Goal: Register for event/course

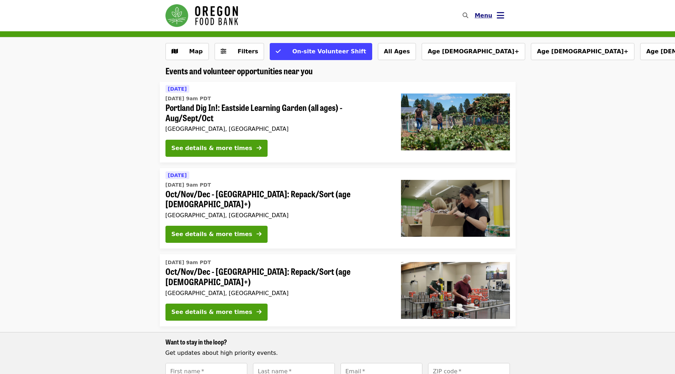
click at [499, 20] on button "Menu" at bounding box center [489, 15] width 41 height 17
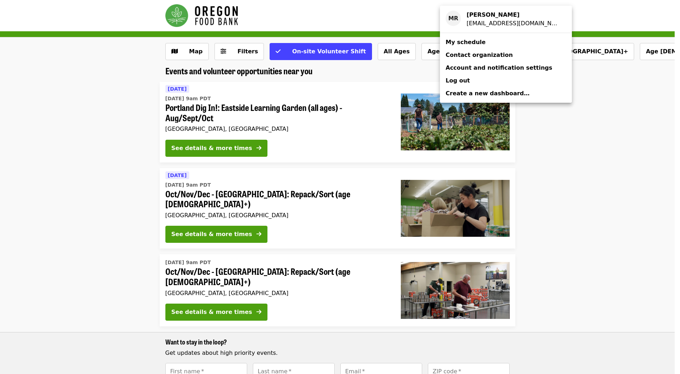
click at [485, 41] on link "My schedule" at bounding box center [506, 42] width 132 height 13
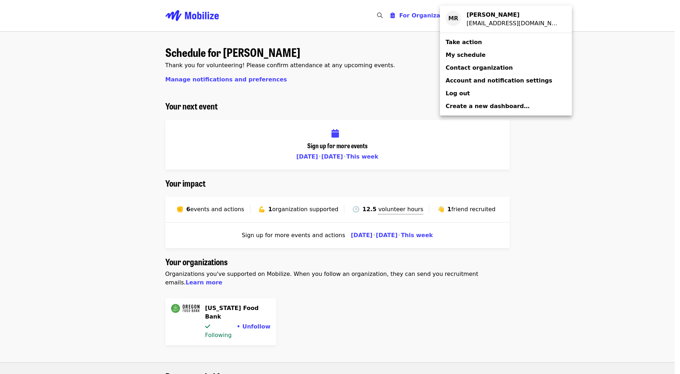
click at [627, 183] on div "Account menu" at bounding box center [340, 187] width 680 height 374
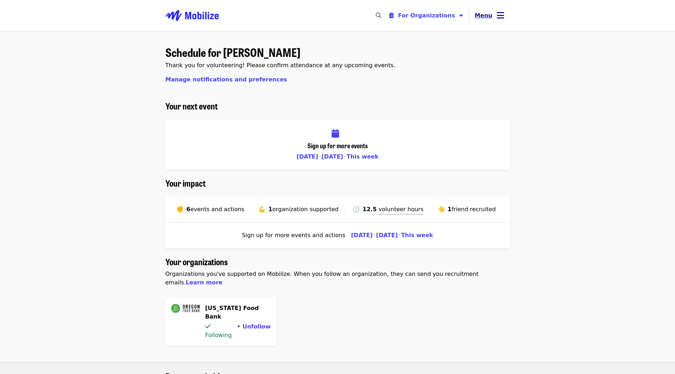
click at [493, 12] on button "Menu" at bounding box center [489, 15] width 41 height 17
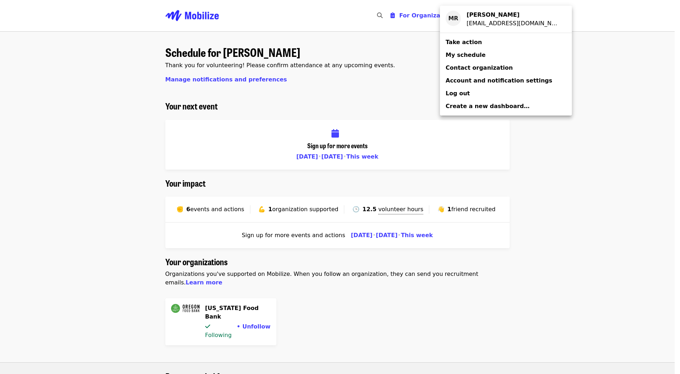
click at [392, 62] on div "Account menu" at bounding box center [340, 187] width 680 height 374
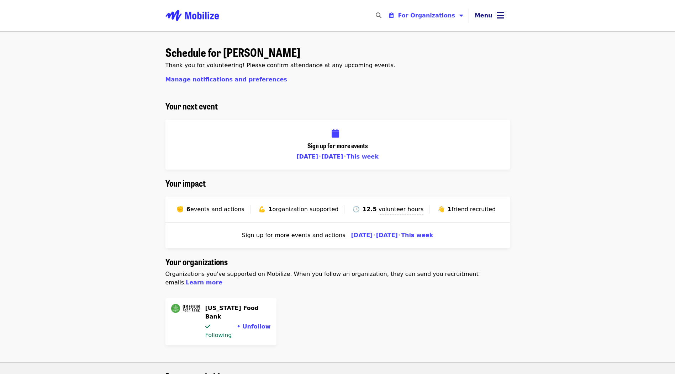
click at [490, 15] on span "Menu" at bounding box center [484, 15] width 18 height 7
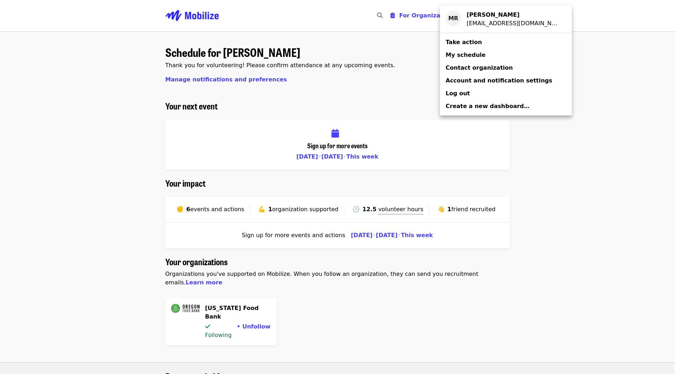
click at [468, 42] on span "Take action" at bounding box center [464, 42] width 36 height 7
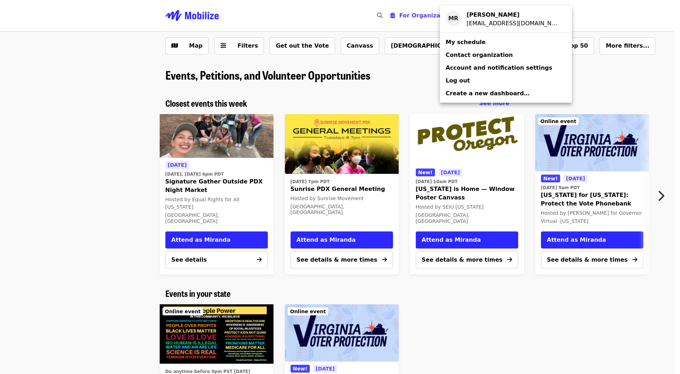
click at [261, 83] on div "Account menu" at bounding box center [340, 187] width 680 height 374
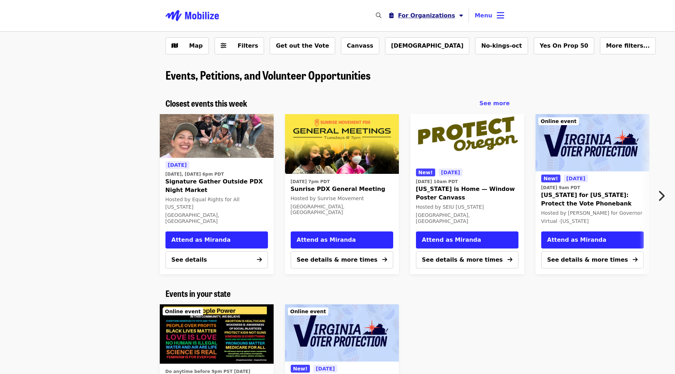
click at [412, 20] on button "For Organizations" at bounding box center [426, 16] width 85 height 14
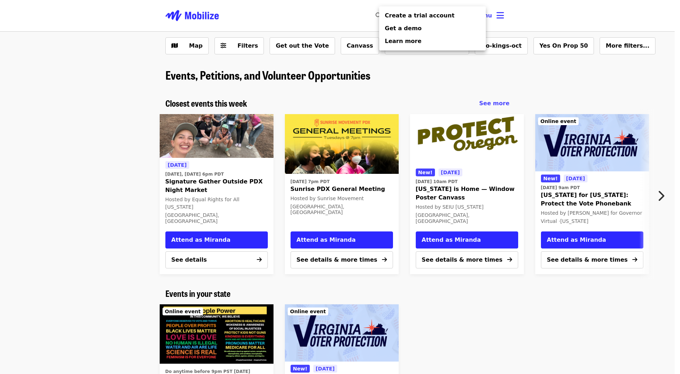
click at [337, 19] on div "Organizer Menu" at bounding box center [340, 187] width 680 height 374
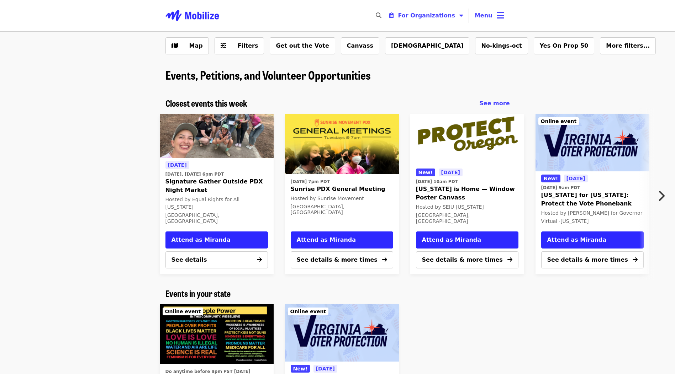
click at [381, 17] on icon "search icon" at bounding box center [379, 15] width 6 height 7
click at [382, 17] on input "Search" at bounding box center [336, 15] width 92 height 17
type input "*********"
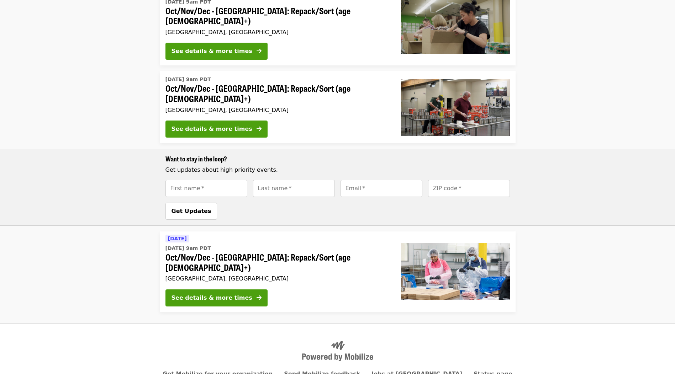
scroll to position [200, 0]
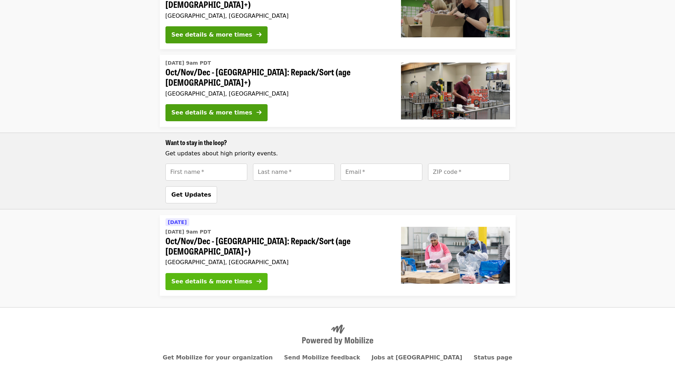
click at [218, 278] on div "See details & more times" at bounding box center [211, 282] width 81 height 9
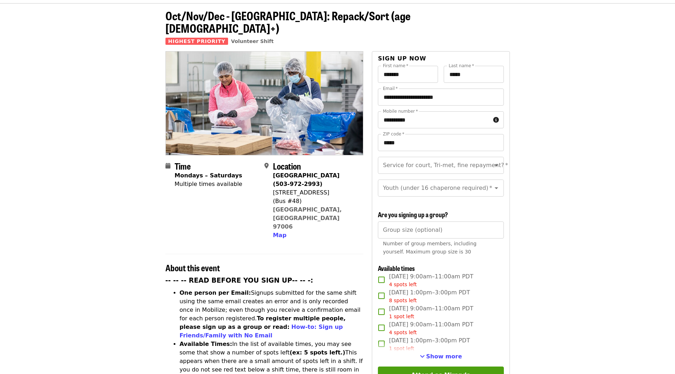
scroll to position [71, 0]
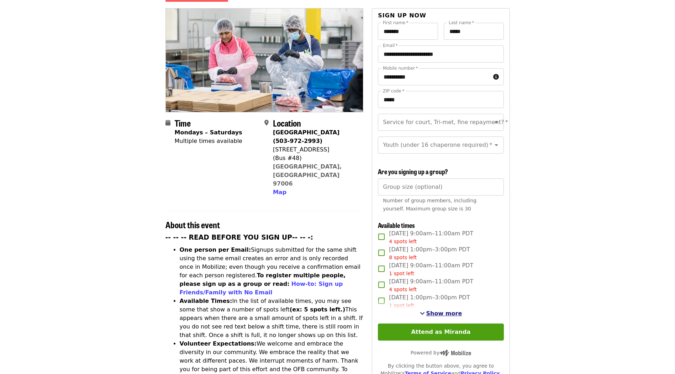
click at [441, 311] on span "Show more" at bounding box center [444, 313] width 36 height 7
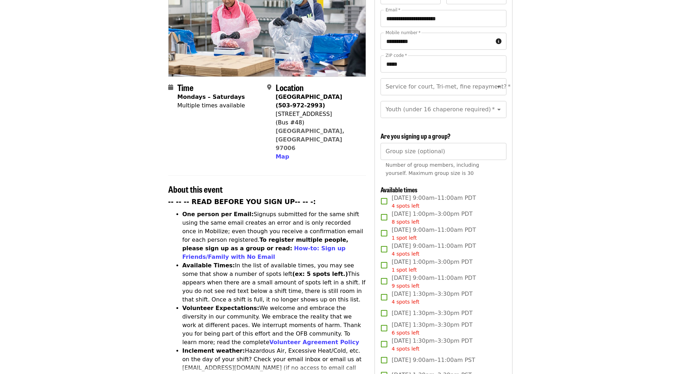
scroll to position [0, 0]
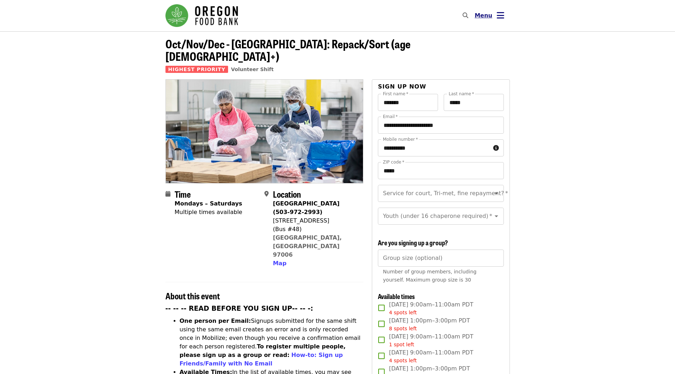
click at [490, 16] on span "Menu" at bounding box center [484, 15] width 18 height 7
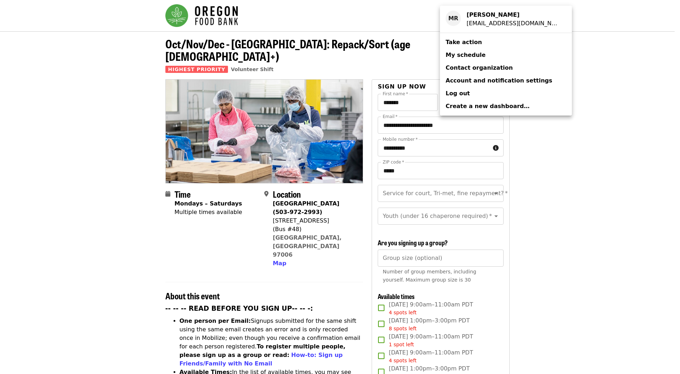
click at [468, 95] on link "Log out" at bounding box center [506, 93] width 132 height 13
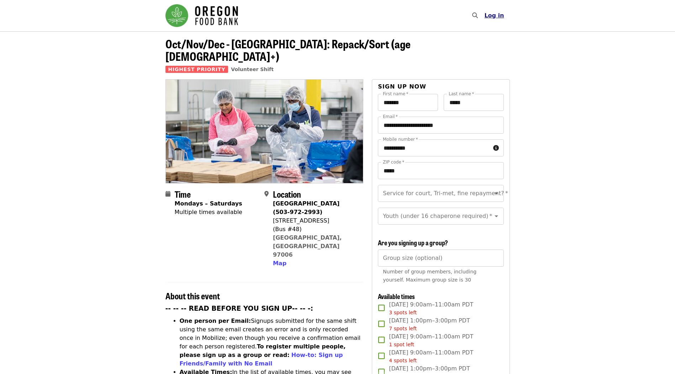
click at [496, 17] on span "Log in" at bounding box center [494, 15] width 20 height 7
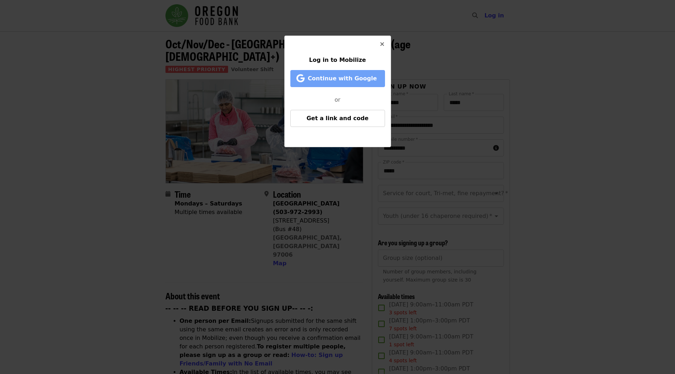
click at [340, 83] on button "Continue with Google" at bounding box center [337, 78] width 95 height 17
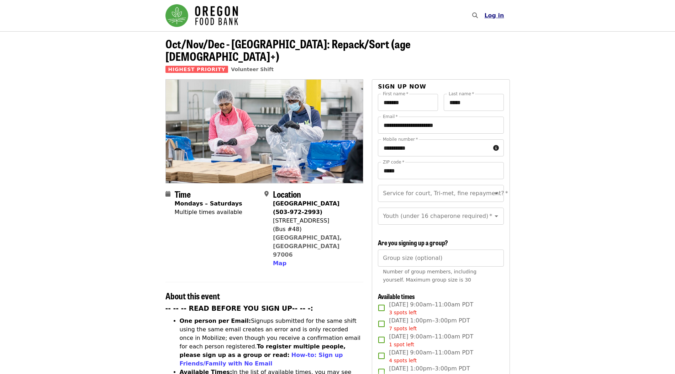
click at [498, 14] on span "Log in" at bounding box center [494, 15] width 20 height 7
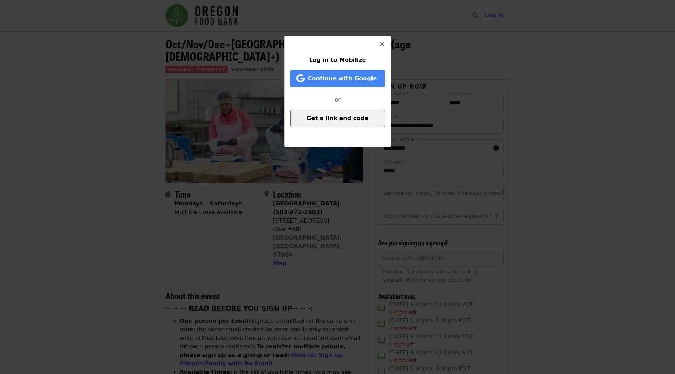
click at [347, 120] on span "Get a link and code" at bounding box center [337, 118] width 62 height 7
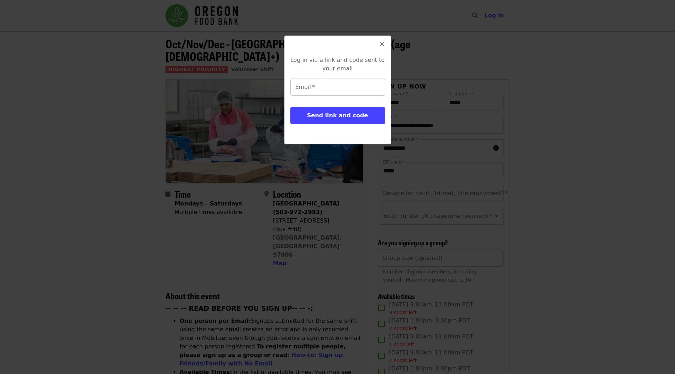
click at [326, 91] on input "Email   *" at bounding box center [337, 87] width 95 height 17
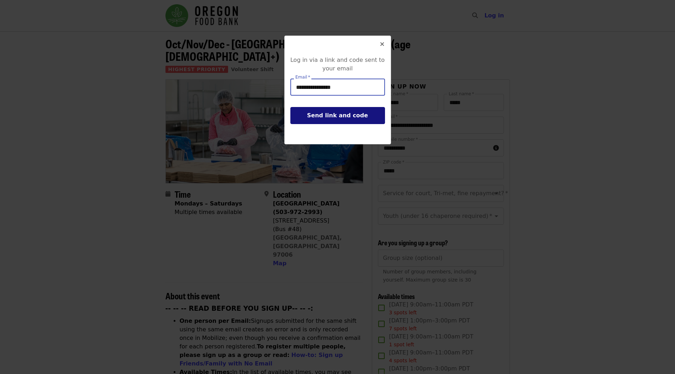
type input "**********"
click at [327, 114] on span "Send link and code" at bounding box center [337, 115] width 61 height 7
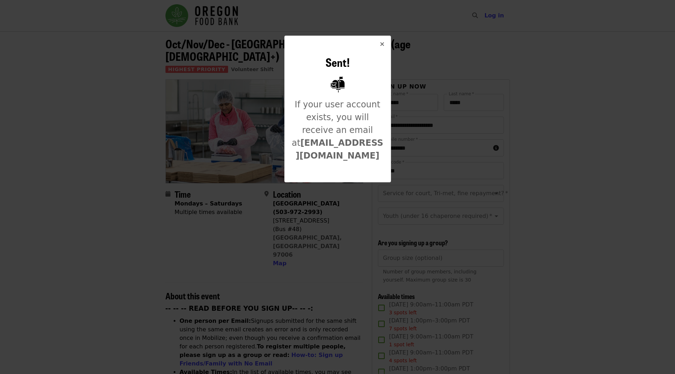
click at [376, 47] on button "Close" at bounding box center [382, 44] width 17 height 17
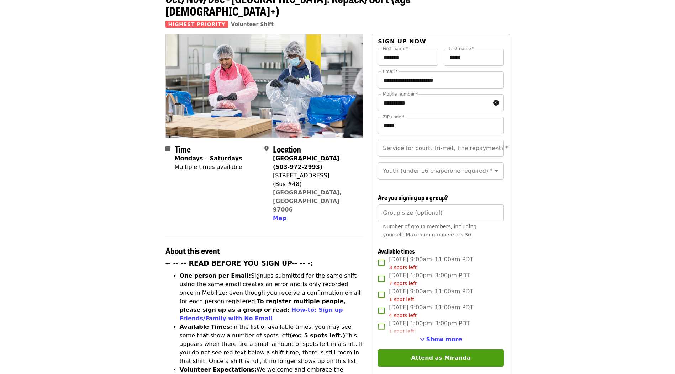
scroll to position [178, 0]
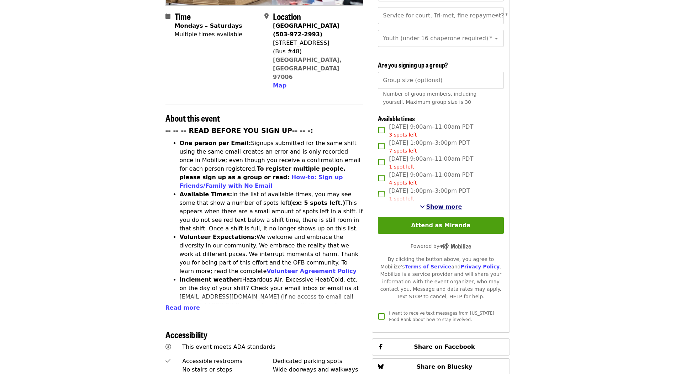
click at [450, 204] on span "Show more" at bounding box center [444, 207] width 36 height 7
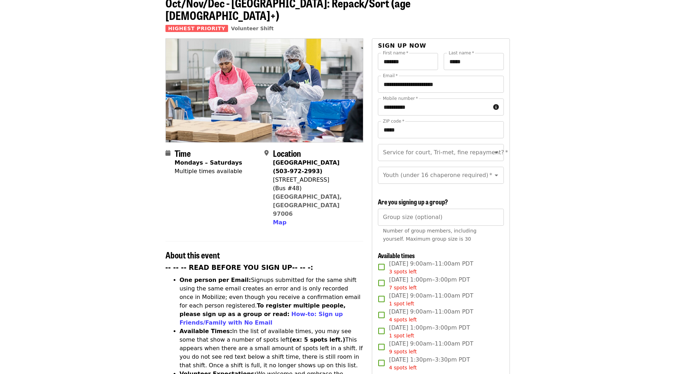
scroll to position [0, 0]
